Goal: Navigation & Orientation: Find specific page/section

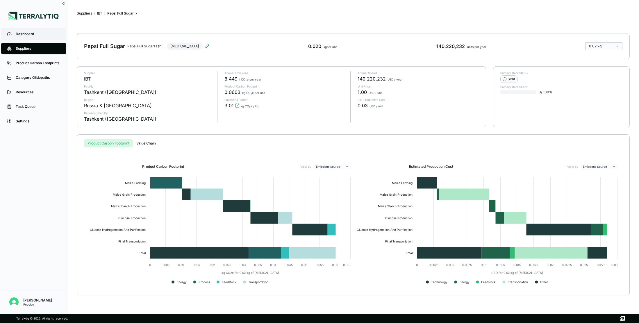
click at [51, 34] on div "Dashboard" at bounding box center [38, 34] width 44 height 5
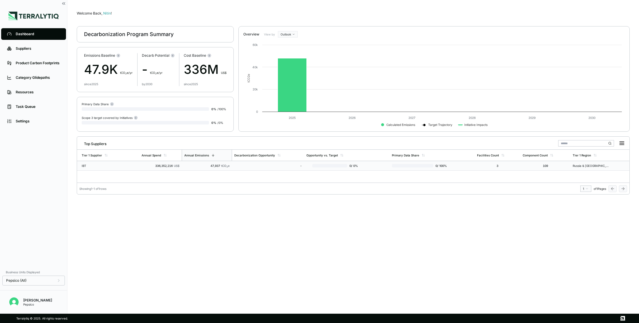
click at [109, 164] on div "IBT" at bounding box center [100, 165] width 37 height 3
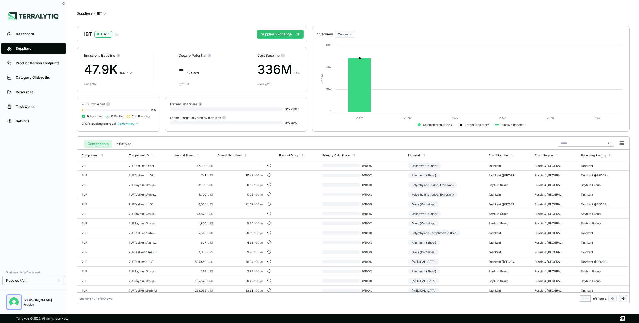
click at [14, 300] on img "Open user button" at bounding box center [13, 301] width 9 height 9
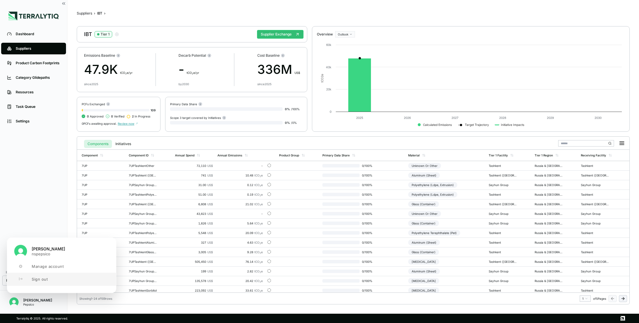
click at [35, 281] on span "Sign out" at bounding box center [40, 279] width 16 height 5
